Goal: Information Seeking & Learning: Check status

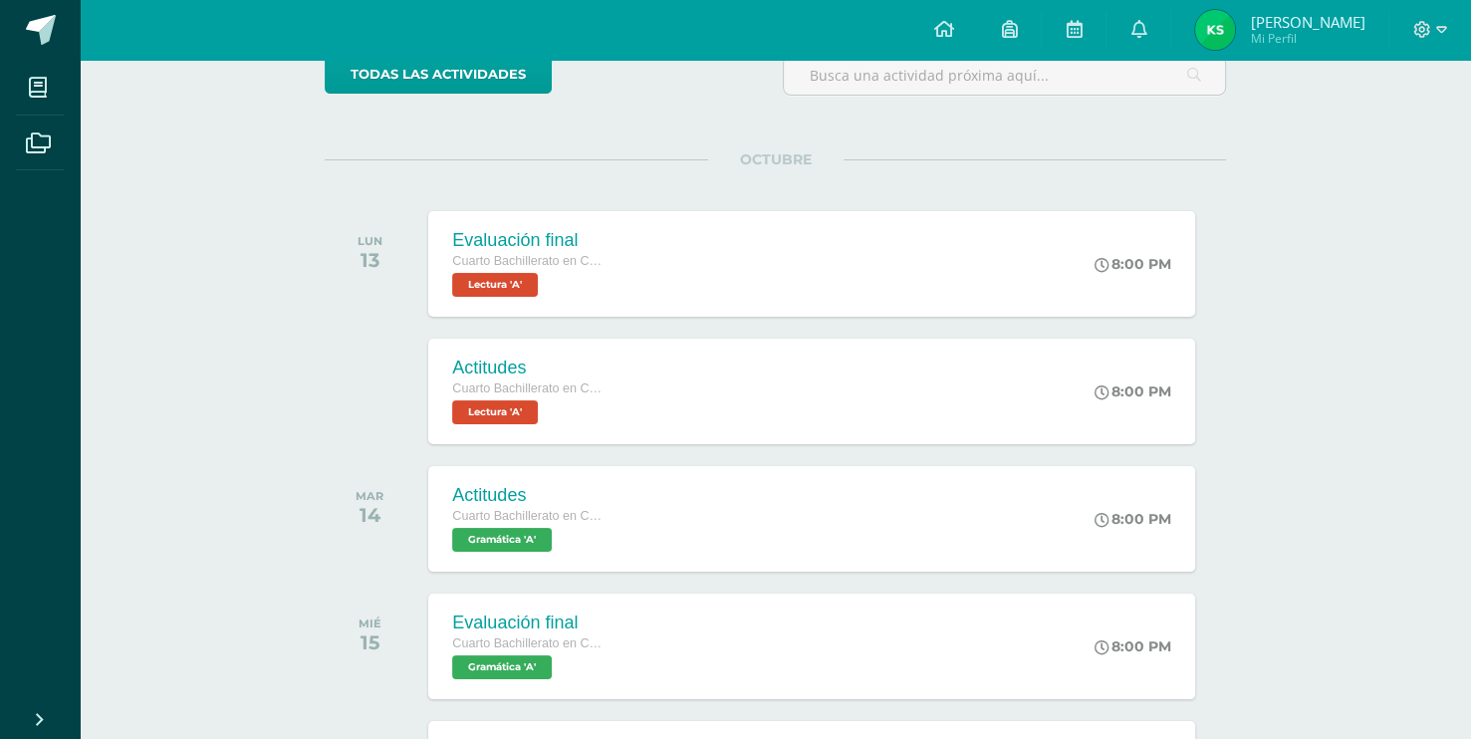
scroll to position [177, 0]
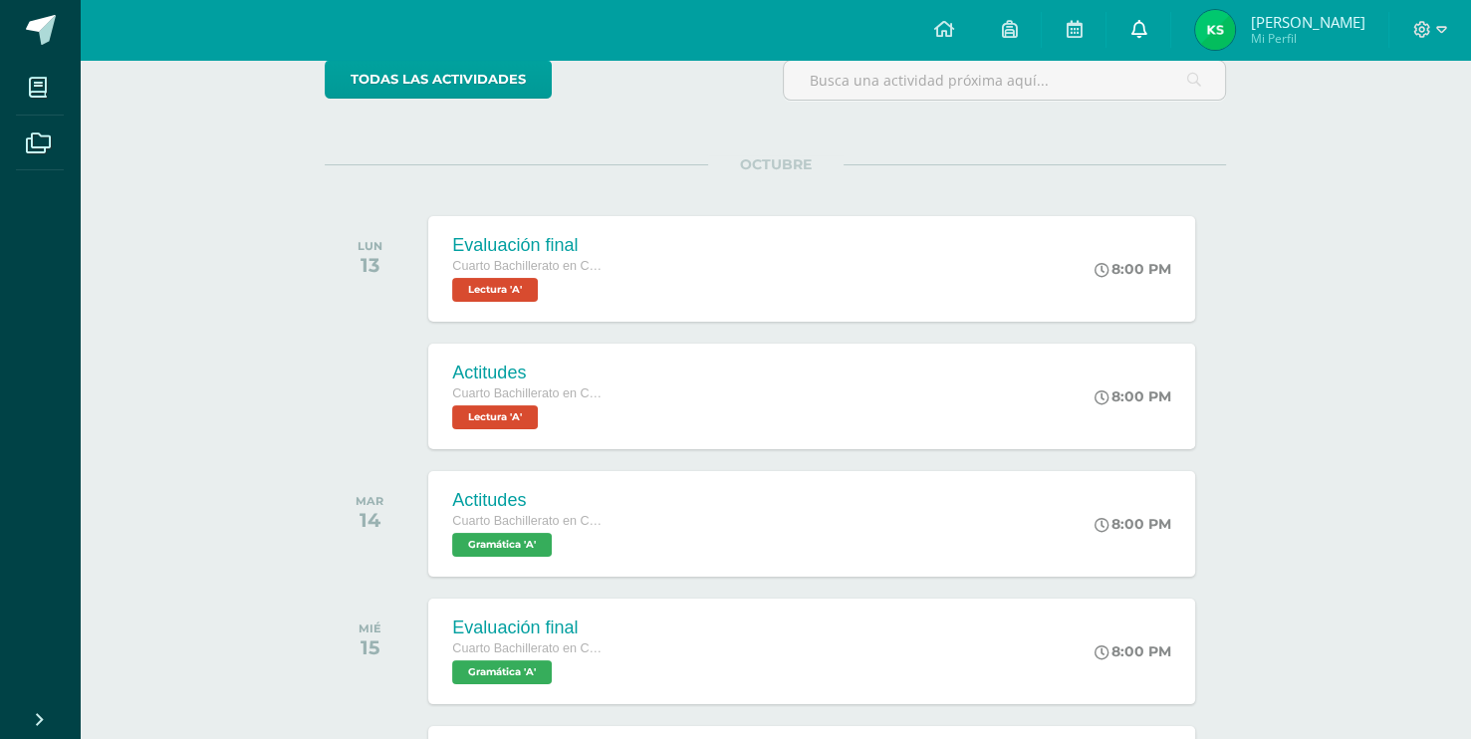
click at [1170, 42] on link at bounding box center [1138, 30] width 64 height 60
click at [1300, 16] on span "[PERSON_NAME]" at bounding box center [1307, 22] width 115 height 20
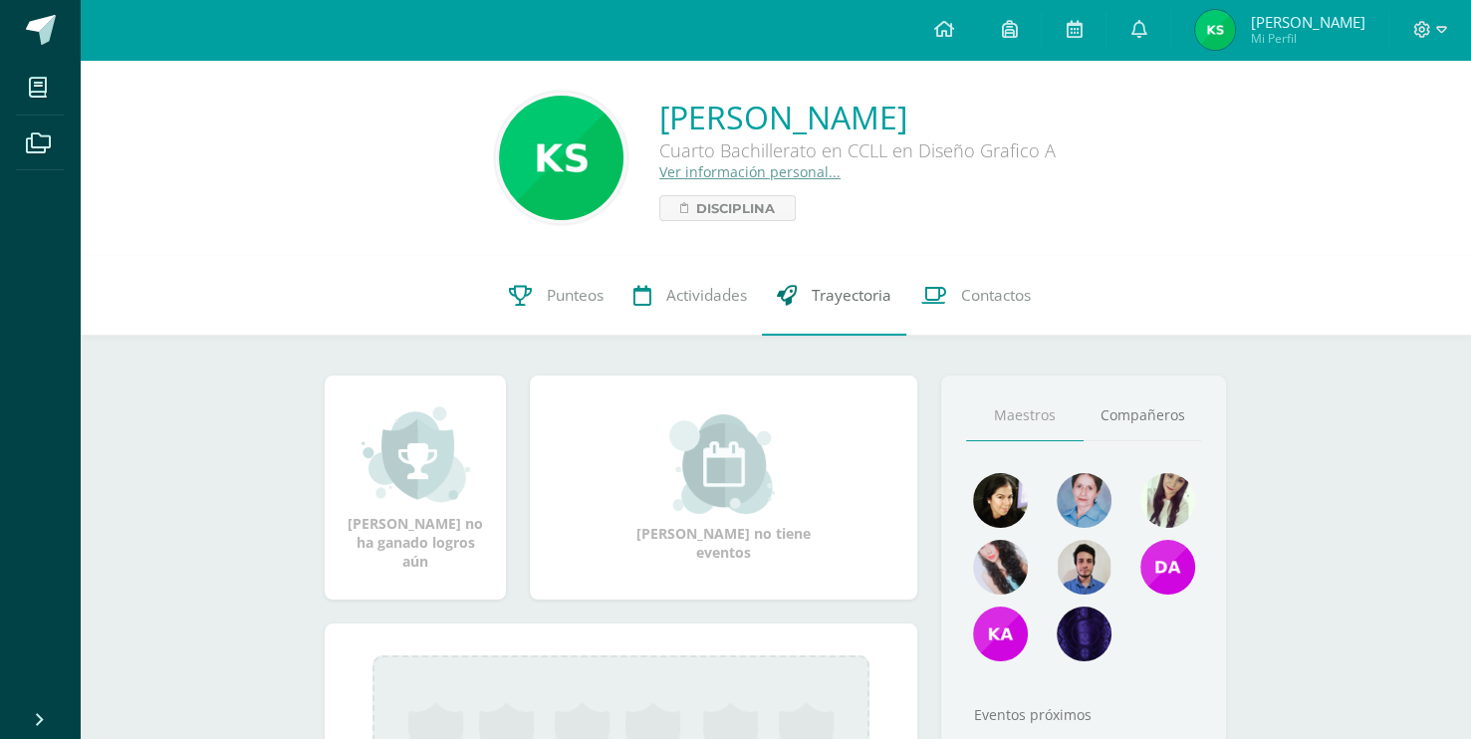
click at [804, 291] on link "Trayectoria" at bounding box center [834, 296] width 144 height 80
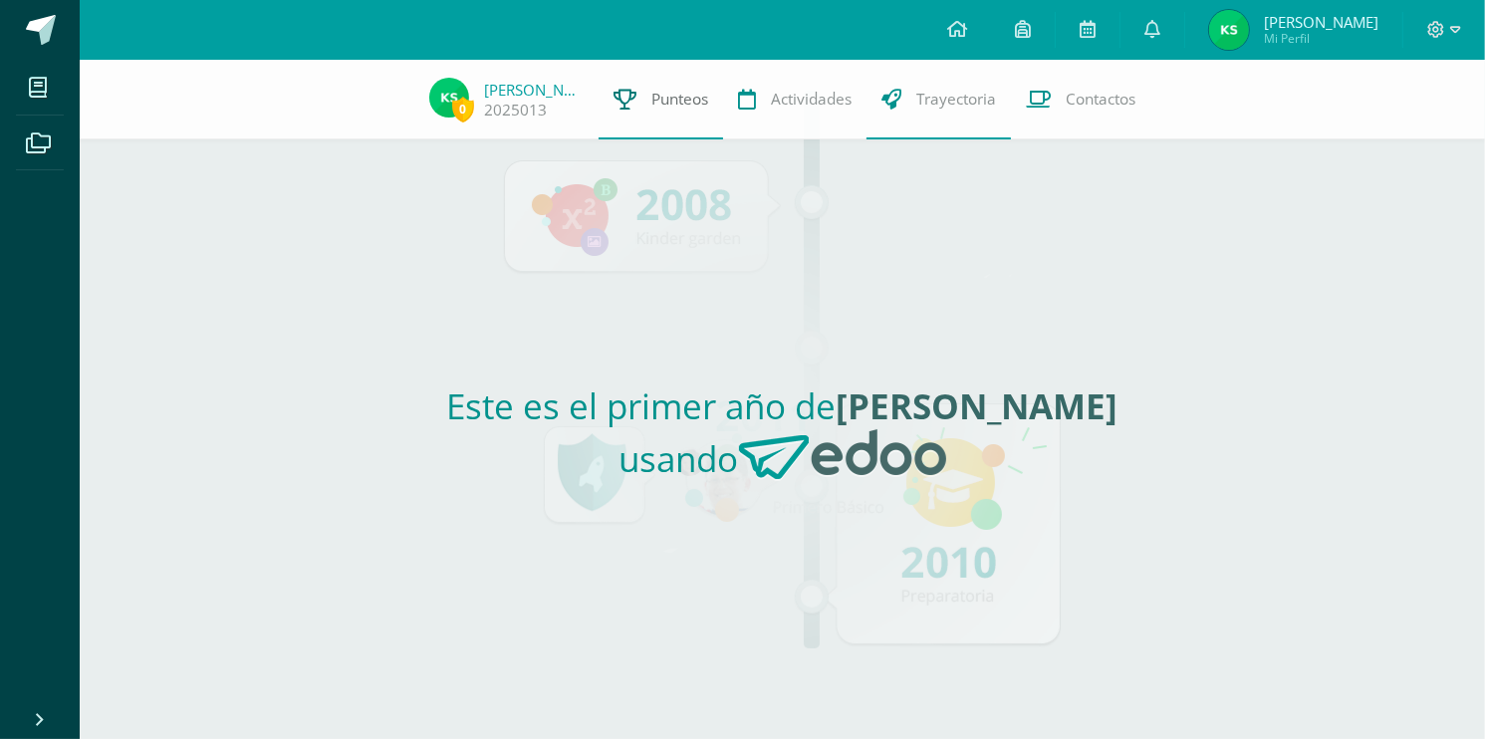
click at [700, 90] on span "Punteos" at bounding box center [679, 99] width 57 height 21
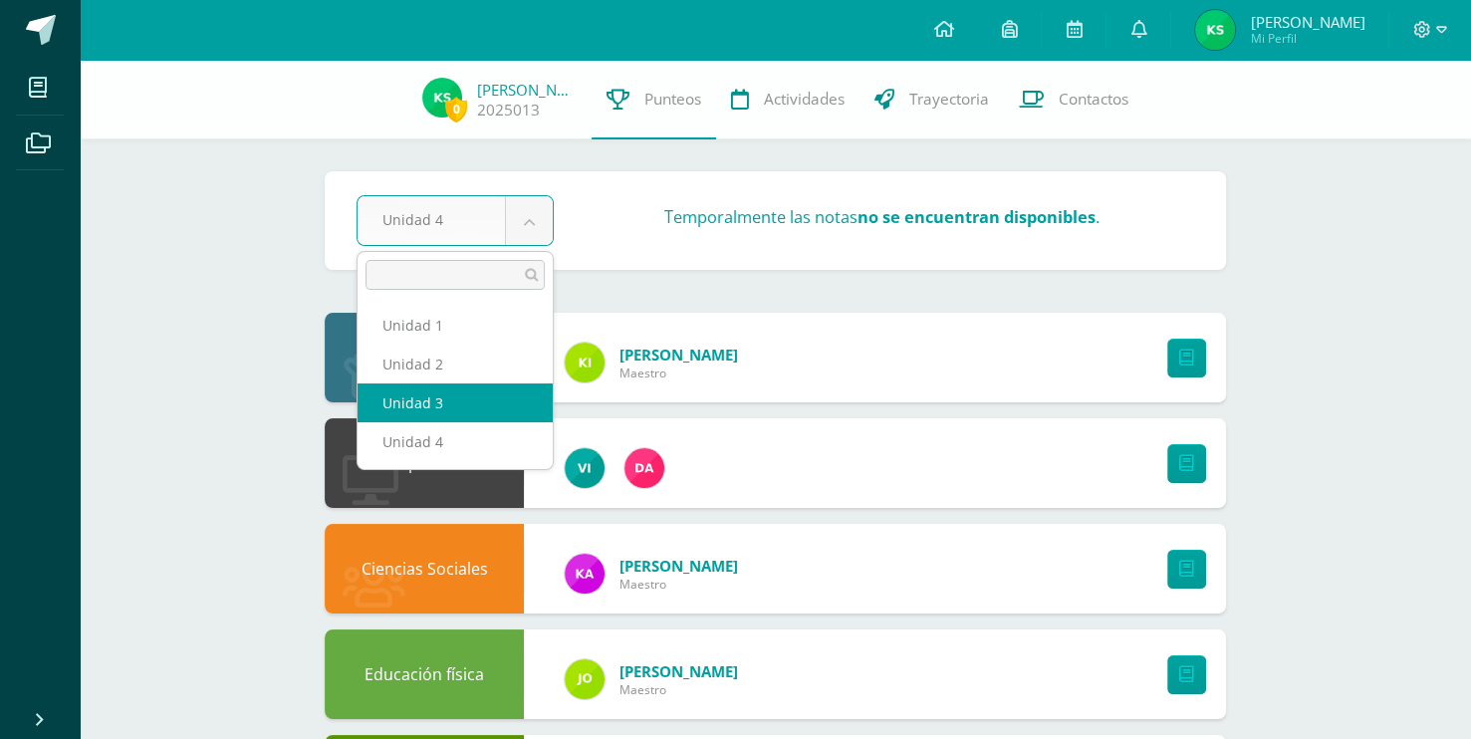
select select "Unidad 3"
